Goal: Information Seeking & Learning: Learn about a topic

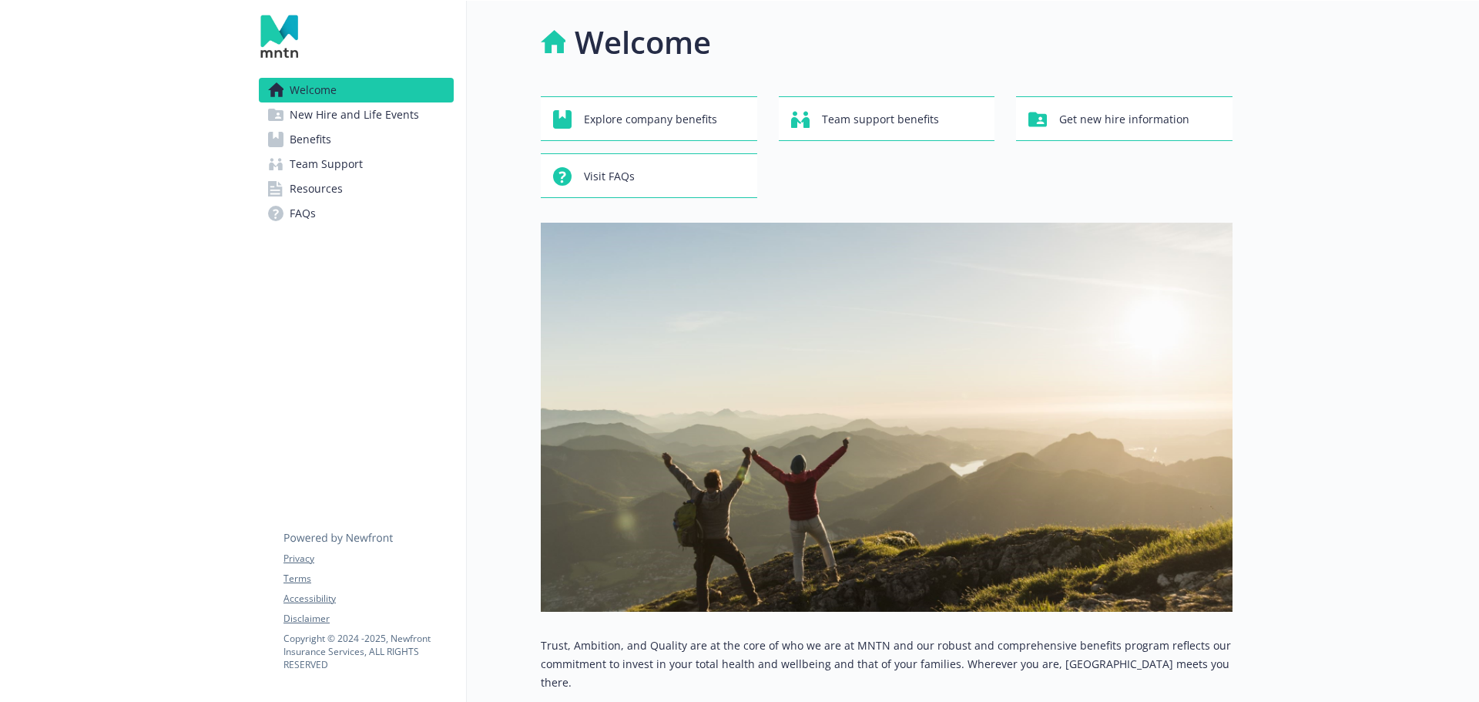
click at [888, 189] on div "Explore company benefits Team support benefits Get new hire information Visit F…" at bounding box center [887, 147] width 692 height 102
click at [357, 139] on link "Benefits" at bounding box center [356, 139] width 195 height 25
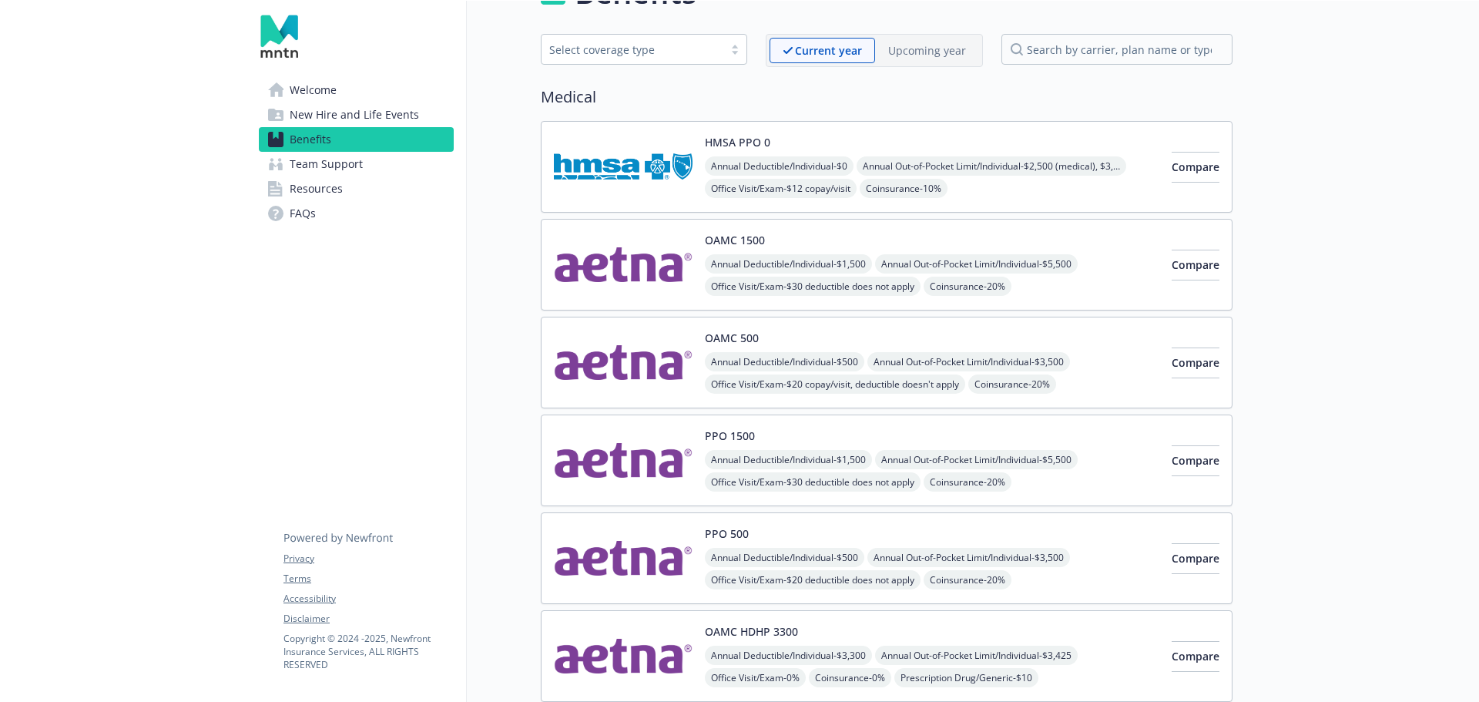
scroll to position [77, 0]
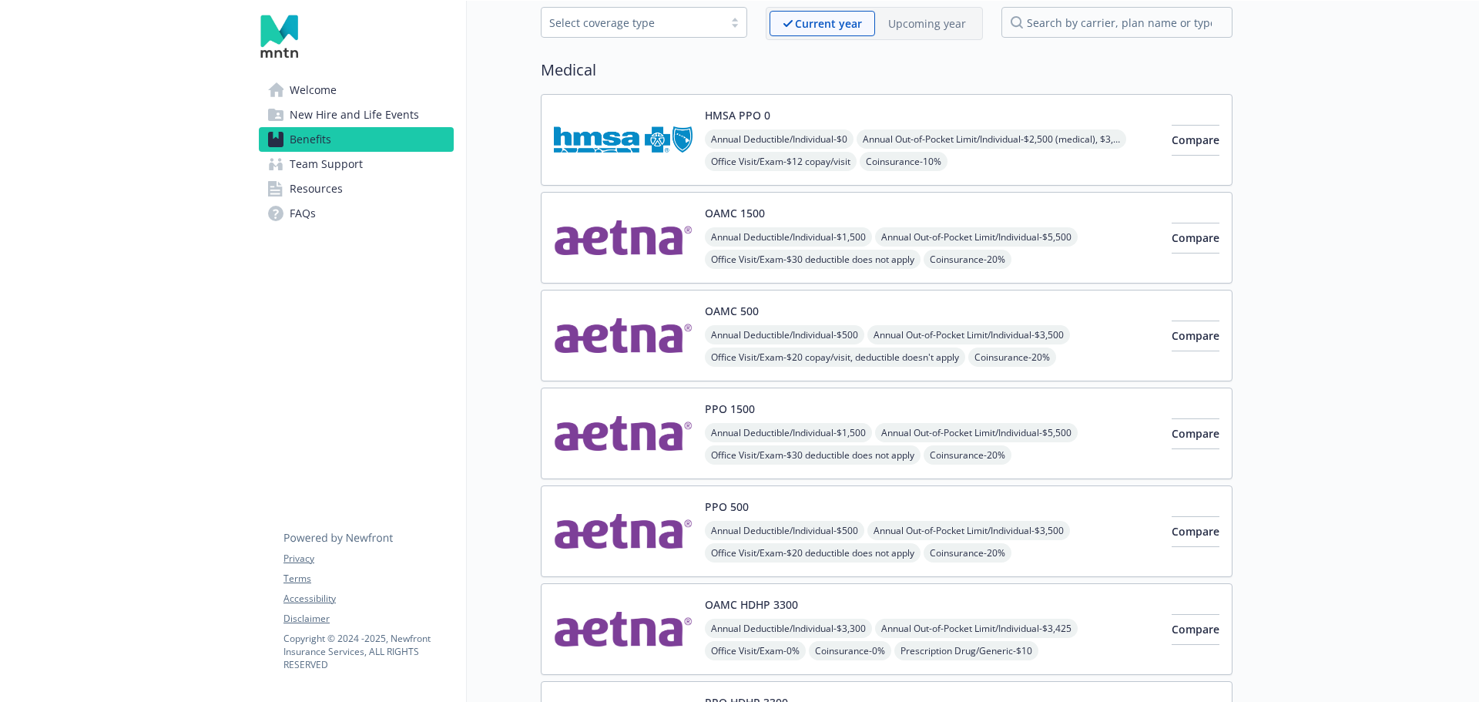
click at [620, 239] on img at bounding box center [623, 237] width 139 height 65
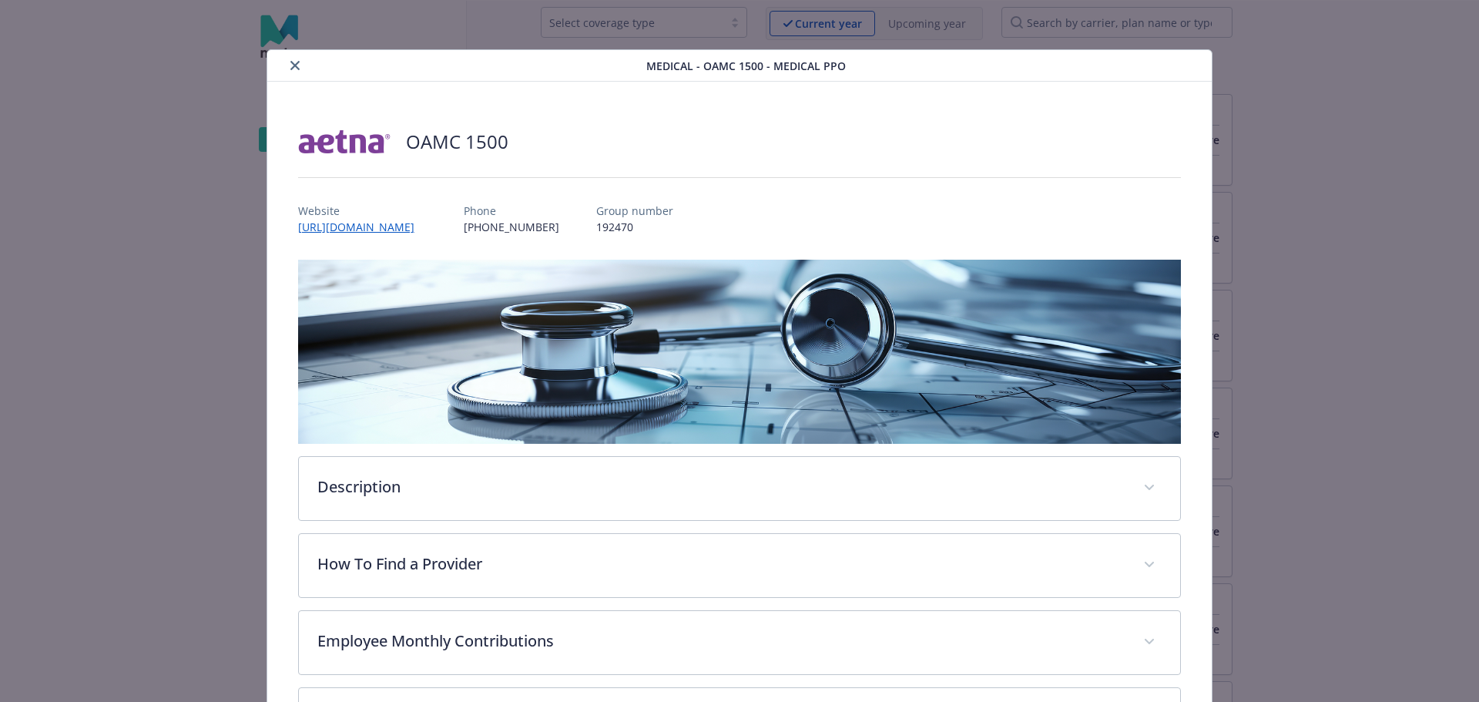
scroll to position [46, 0]
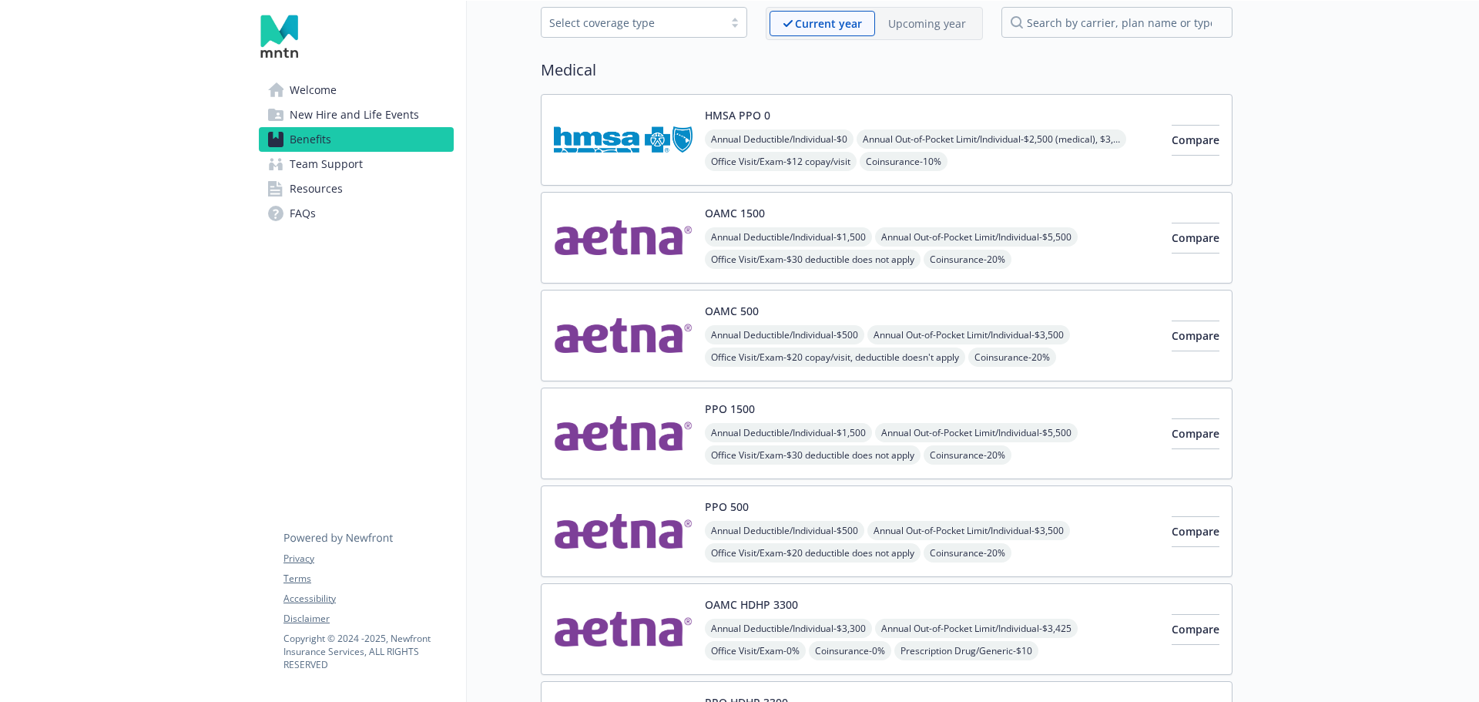
click at [869, 348] on span "Office Visit/Exam - $20 copay/visit, deductible doesn't apply" at bounding box center [835, 356] width 260 height 19
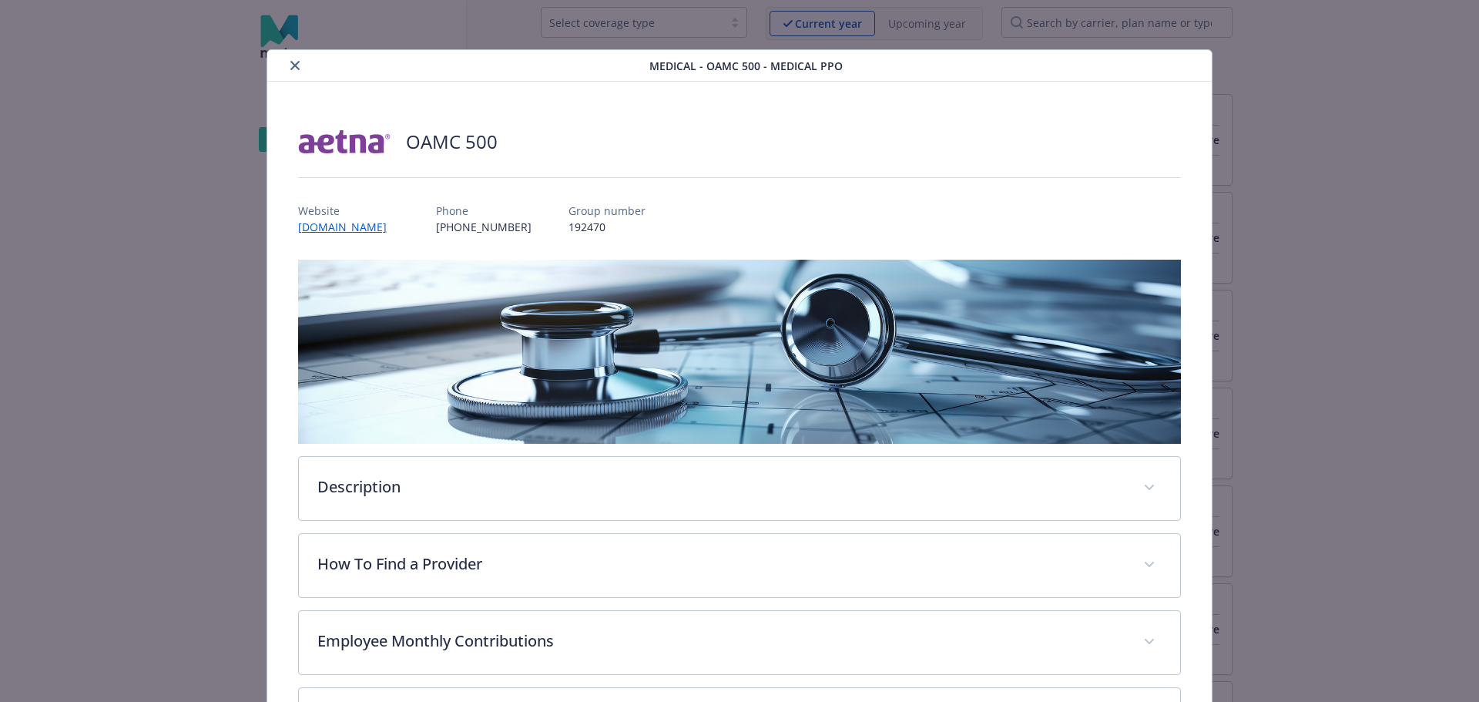
scroll to position [46, 0]
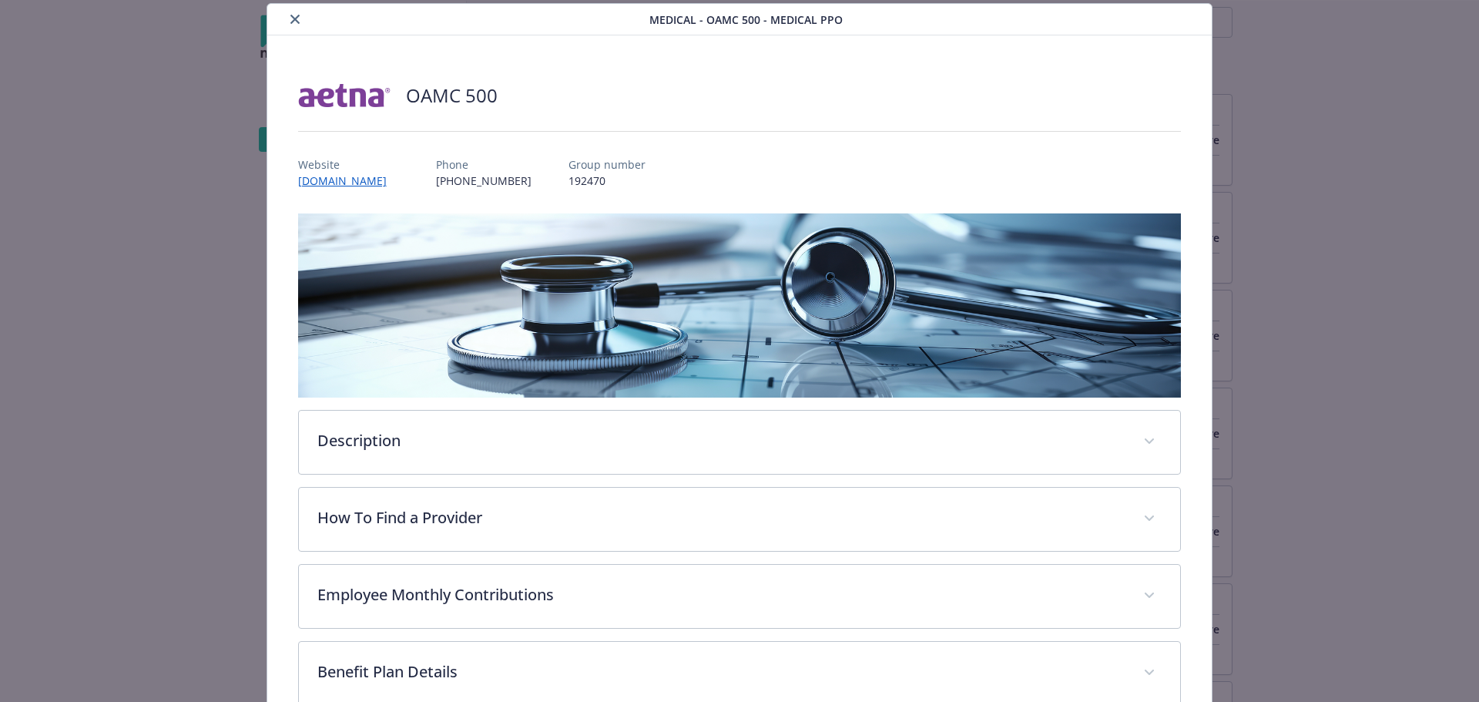
drag, startPoint x: 905, startPoint y: 167, endPoint x: 897, endPoint y: 160, distance: 10.4
click at [905, 166] on div "Website [DOMAIN_NAME] Phone [PHONE_NUMBER] Group number 192470" at bounding box center [739, 166] width 883 height 45
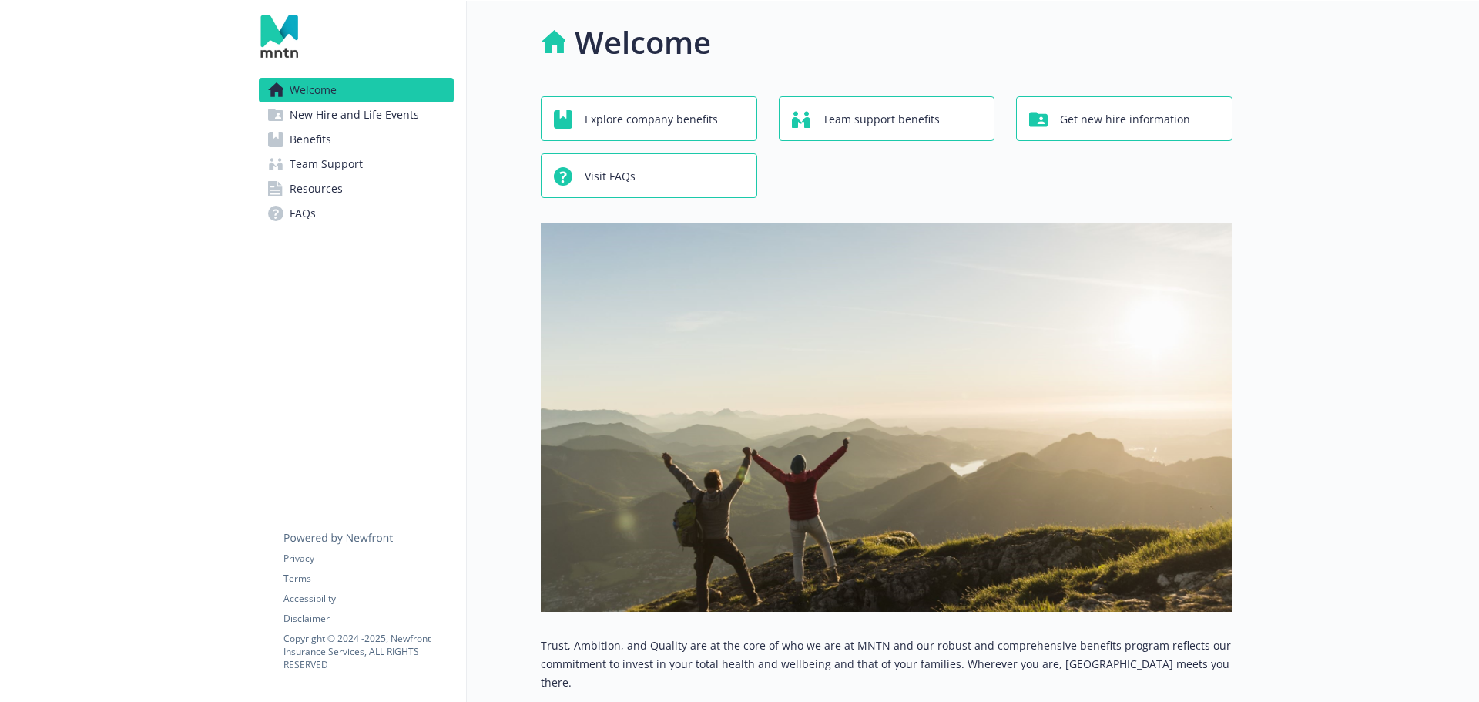
click at [302, 138] on span "Benefits" at bounding box center [311, 139] width 42 height 25
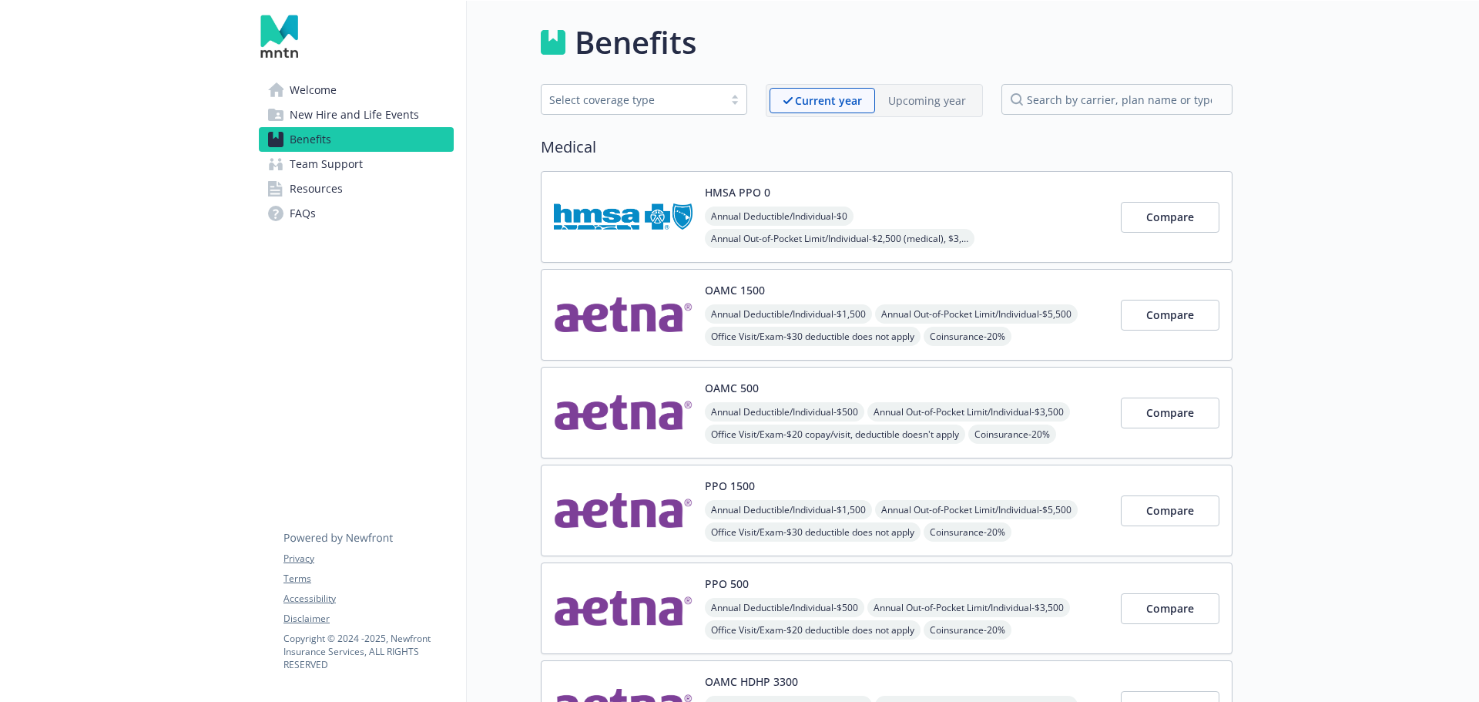
click at [626, 615] on img at bounding box center [623, 607] width 139 height 65
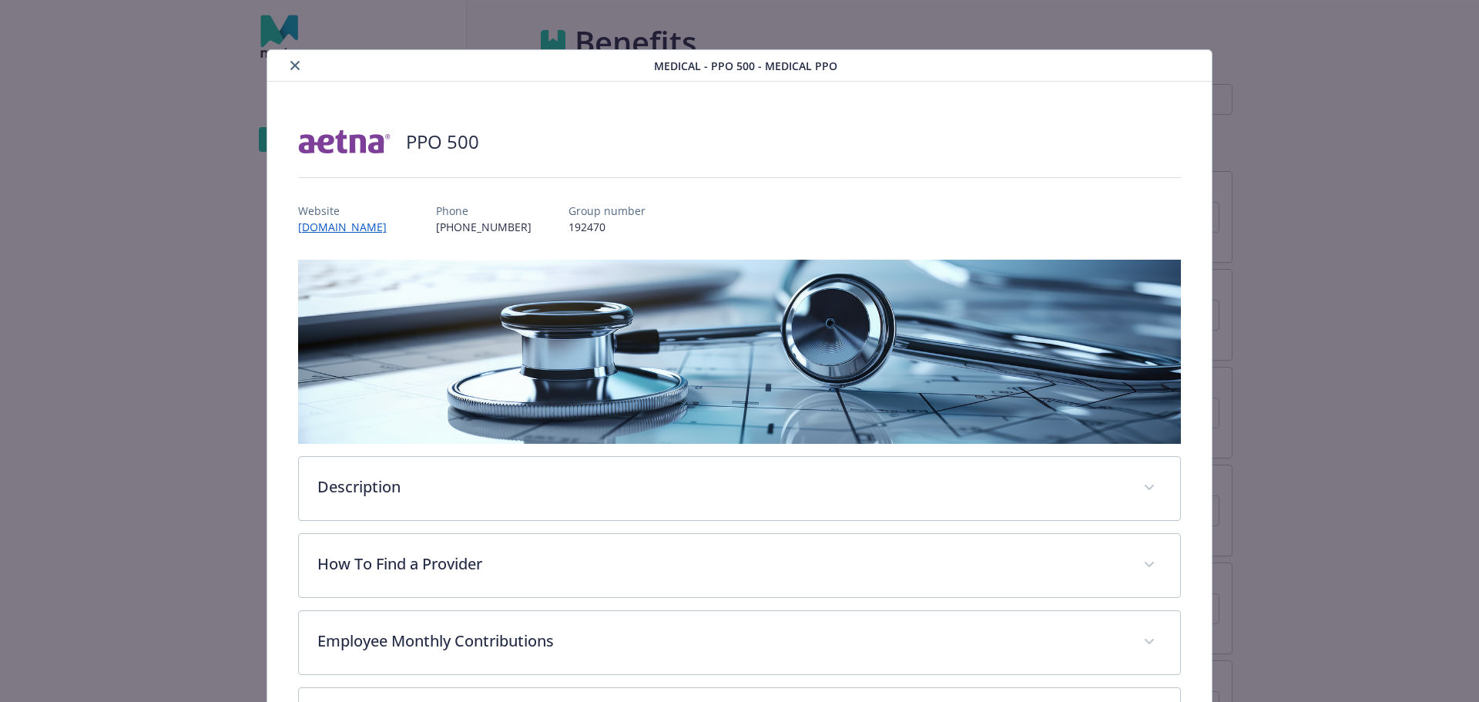
scroll to position [46, 0]
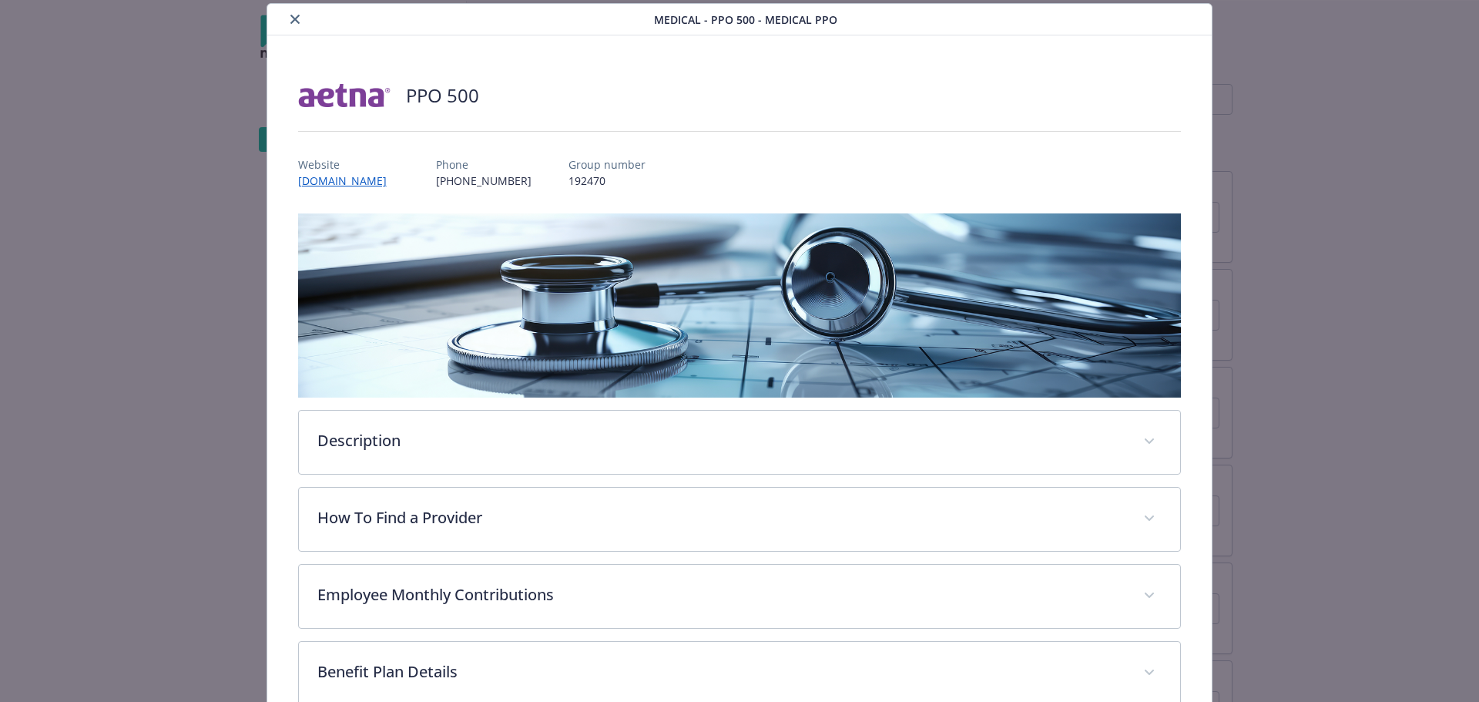
click at [953, 129] on div "details for plan Medical - PPO 500 - Medical PPO" at bounding box center [739, 131] width 883 height 25
